Goal: Information Seeking & Learning: Check status

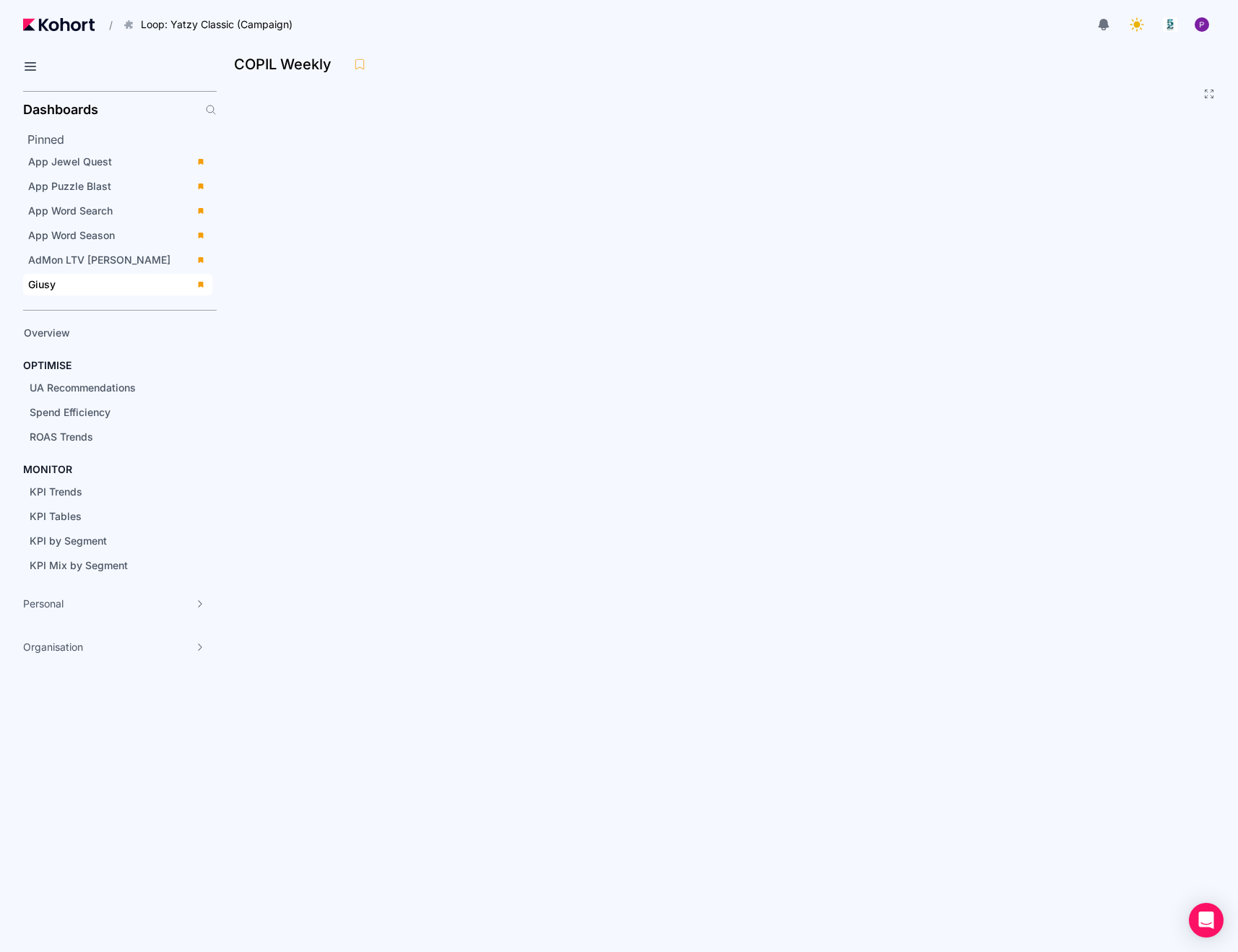
click at [72, 275] on span "Giusy" at bounding box center [118, 285] width 189 height 21
